Goal: Find specific page/section: Find specific page/section

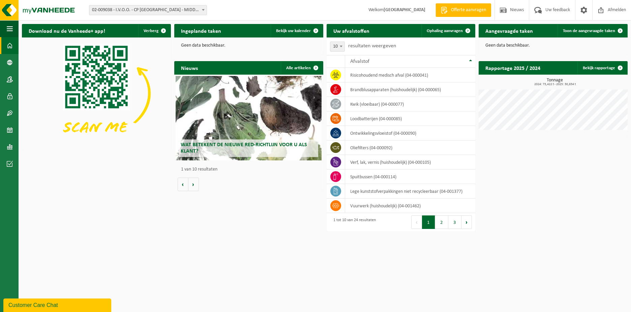
click at [296, 23] on div "Ingeplande taken Bekijk uw kalender Geen data beschikbaar." at bounding box center [249, 39] width 152 height 37
click at [294, 26] on link "Bekijk uw kalender" at bounding box center [297, 30] width 52 height 13
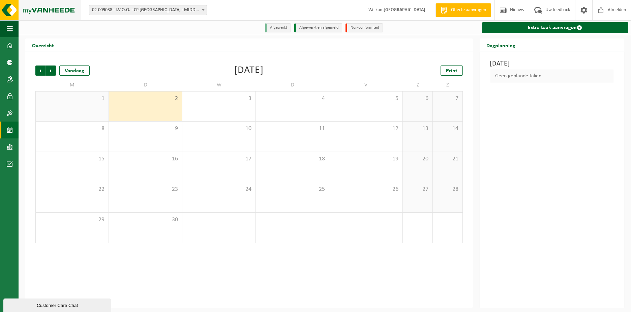
click at [50, 11] on img at bounding box center [40, 10] width 81 height 20
